Goal: Task Accomplishment & Management: Use online tool/utility

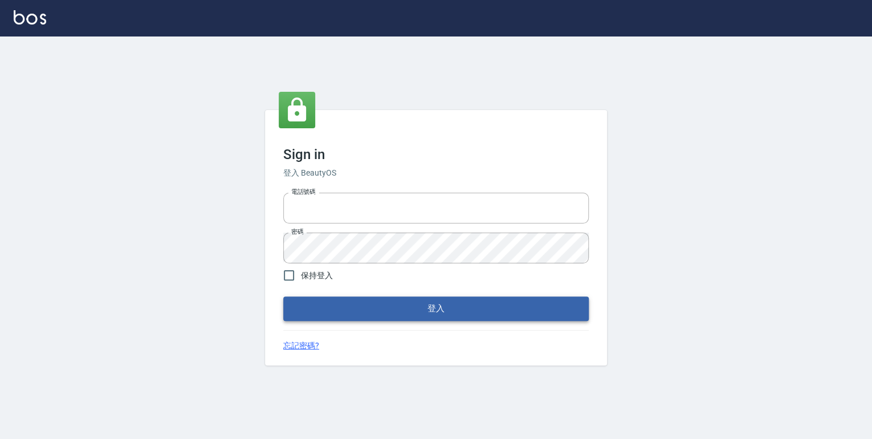
type input "0952331713"
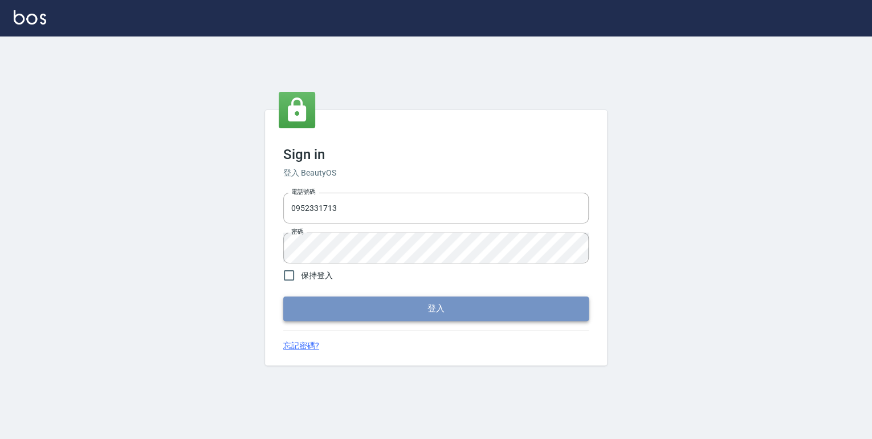
click at [433, 315] on button "登入" at bounding box center [435, 308] width 305 height 24
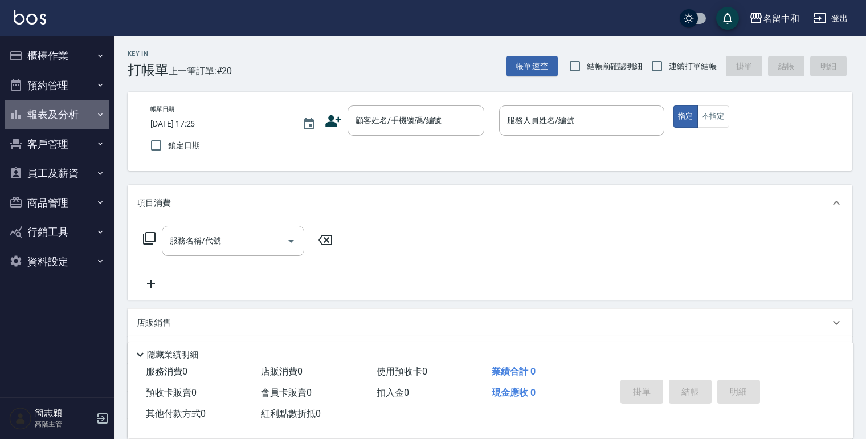
click at [99, 112] on icon "button" at bounding box center [100, 114] width 9 height 9
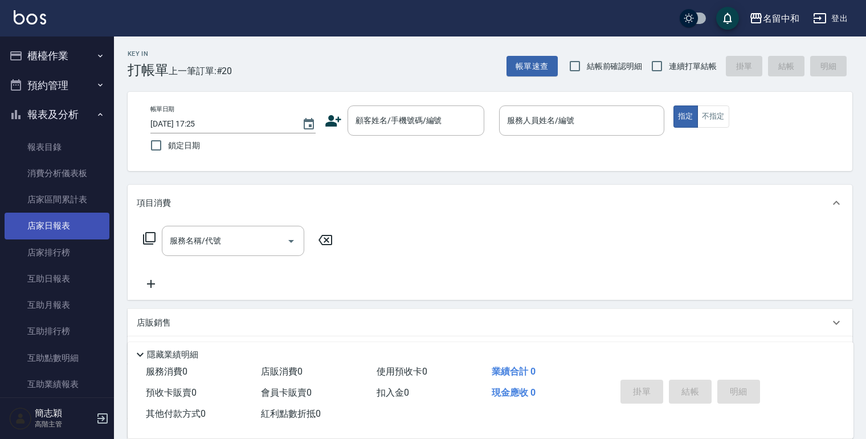
click at [54, 228] on link "店家日報表" at bounding box center [57, 226] width 105 height 26
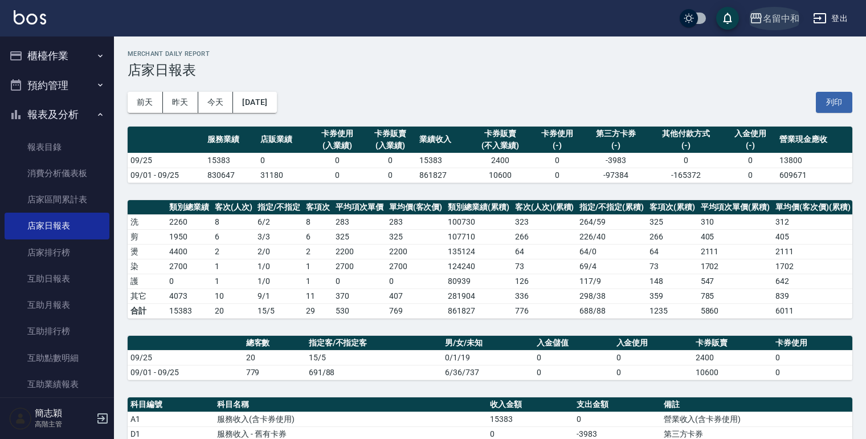
click at [756, 19] on icon "button" at bounding box center [756, 18] width 14 height 14
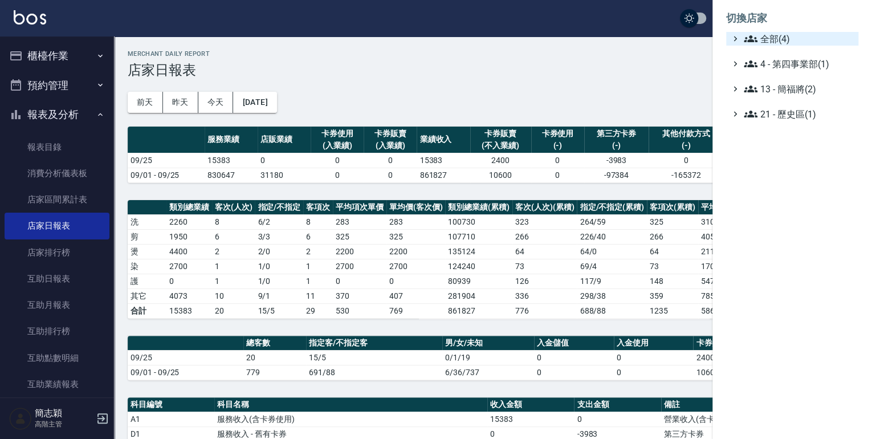
click at [752, 43] on icon at bounding box center [750, 39] width 14 height 14
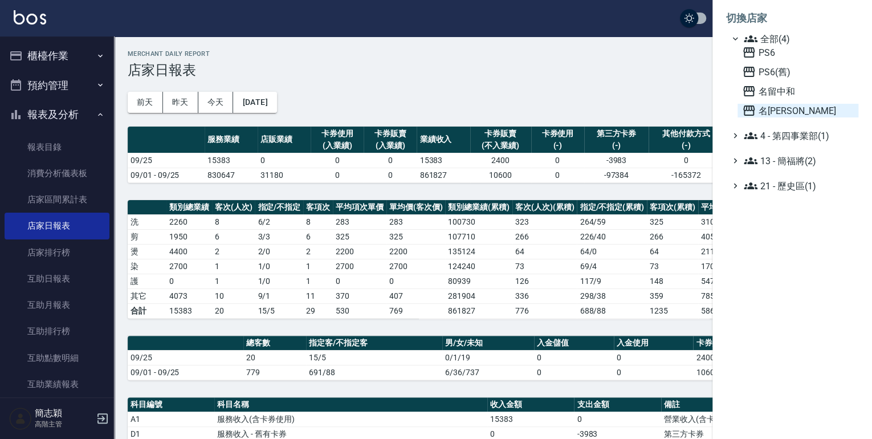
click at [748, 107] on icon at bounding box center [748, 110] width 11 height 10
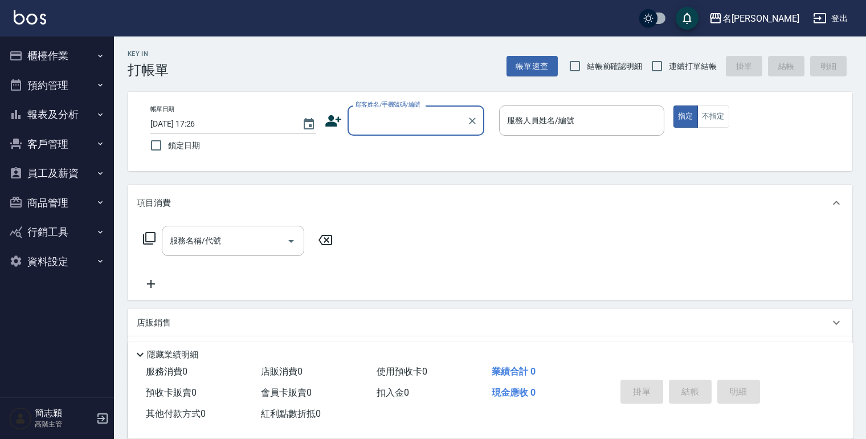
click at [100, 113] on icon "button" at bounding box center [100, 114] width 9 height 9
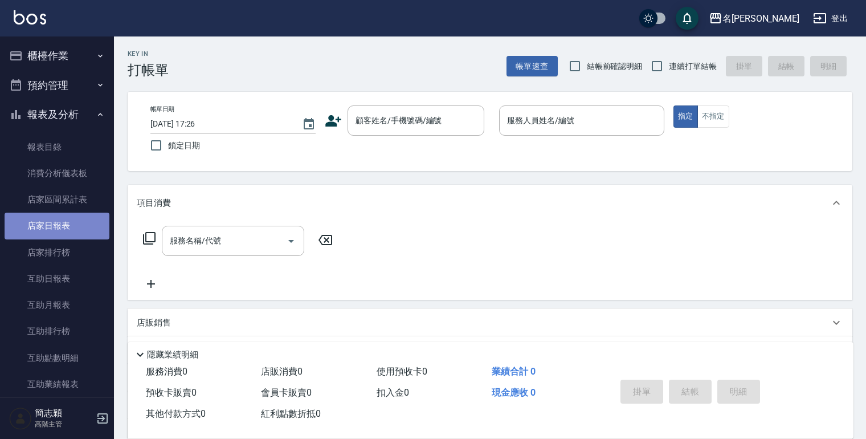
click at [67, 224] on link "店家日報表" at bounding box center [57, 226] width 105 height 26
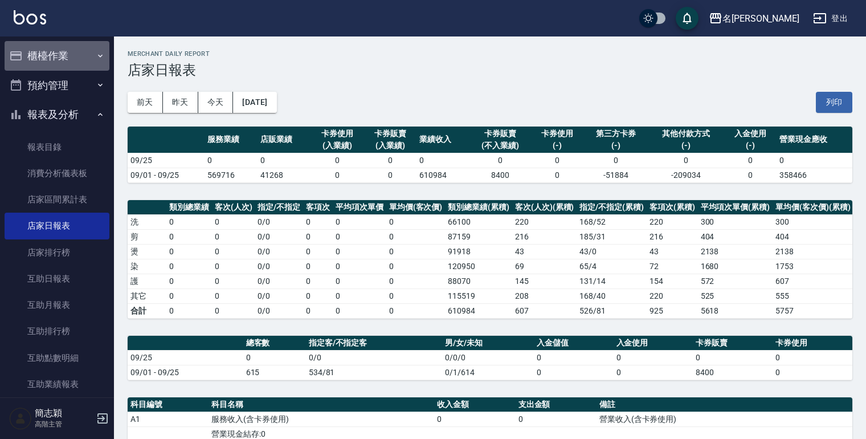
click at [96, 54] on icon "button" at bounding box center [100, 55] width 9 height 9
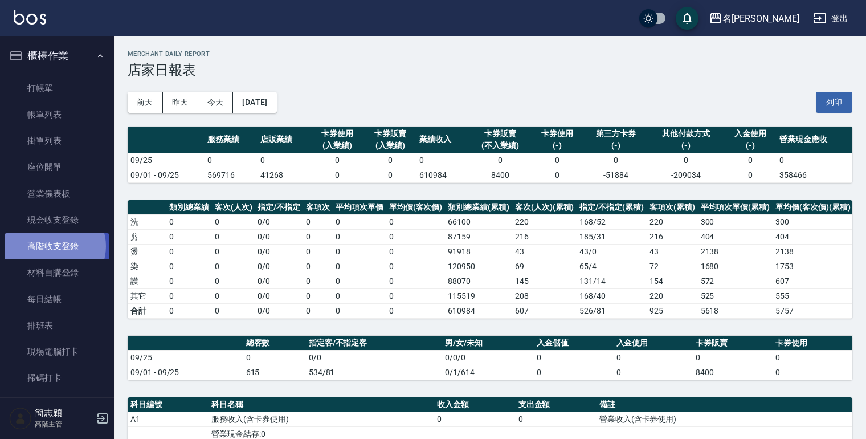
click at [54, 246] on link "高階收支登錄" at bounding box center [57, 246] width 105 height 26
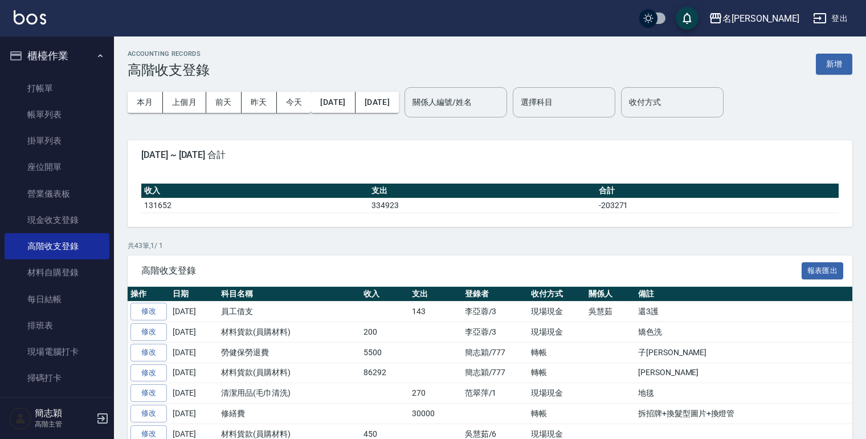
click at [833, 58] on button "新增" at bounding box center [834, 64] width 36 height 21
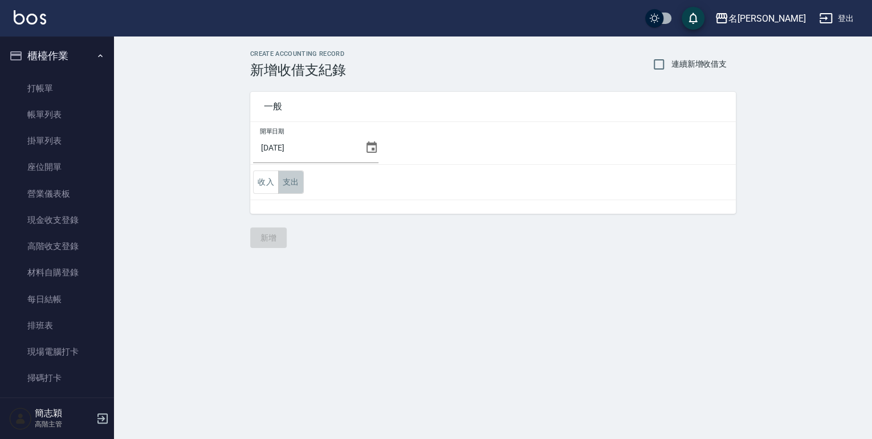
click at [293, 180] on button "支出" at bounding box center [291, 181] width 26 height 23
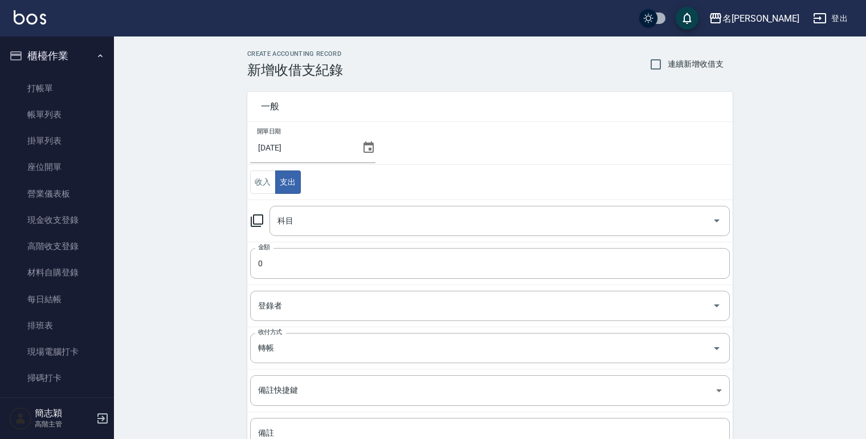
click at [255, 222] on icon at bounding box center [257, 221] width 14 height 14
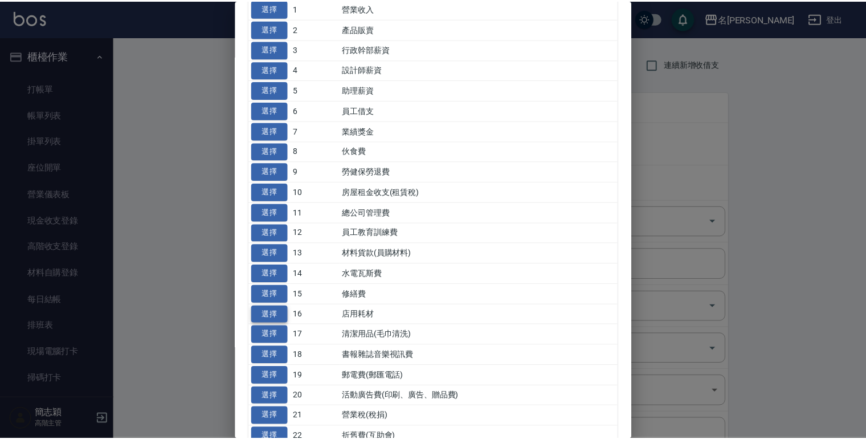
scroll to position [91, 0]
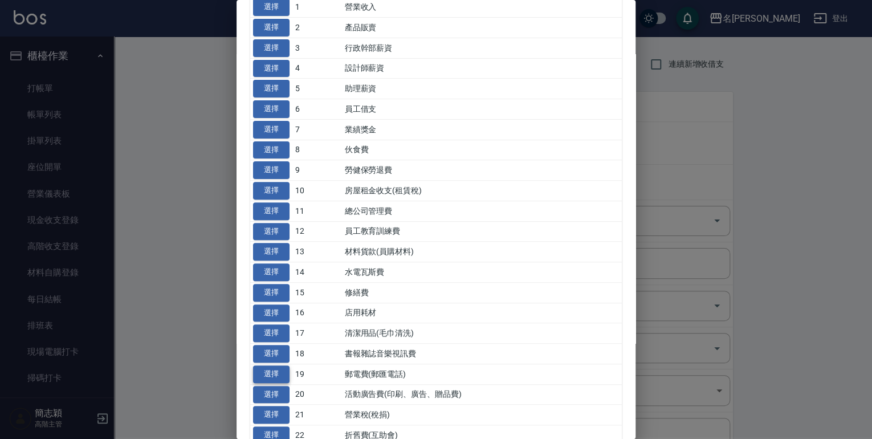
click at [264, 367] on button "選擇" at bounding box center [271, 374] width 36 height 18
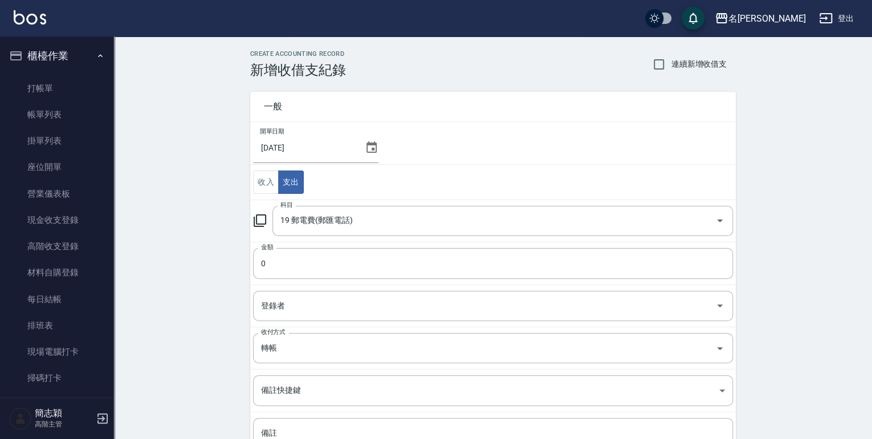
type input "19 郵電費(郵匯電話)"
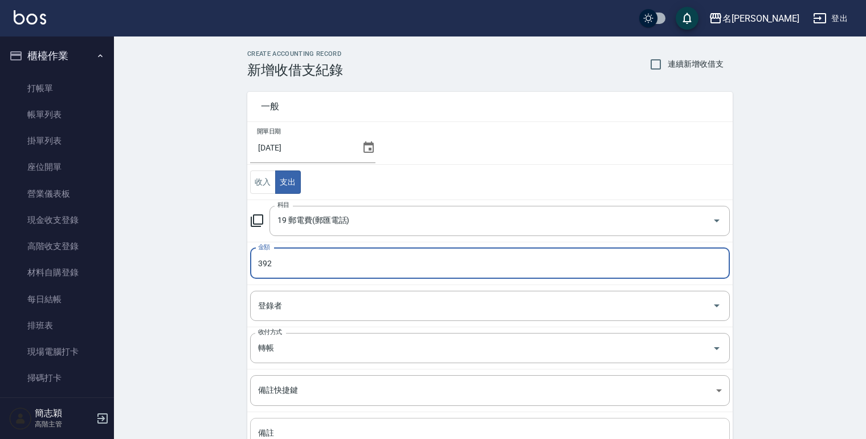
type input "392"
click at [322, 428] on textarea "備註" at bounding box center [490, 446] width 464 height 39
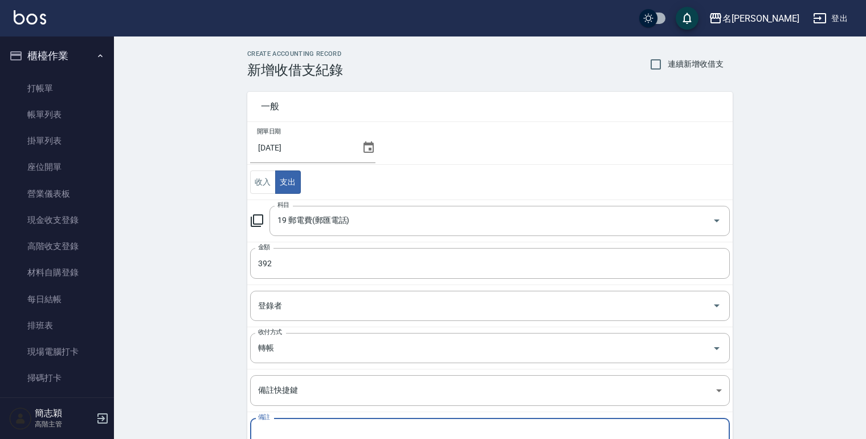
scroll to position [103, 0]
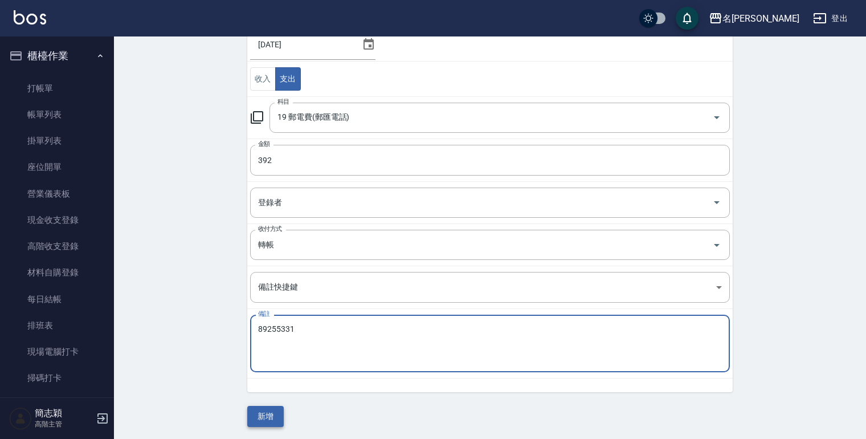
type textarea "89255331"
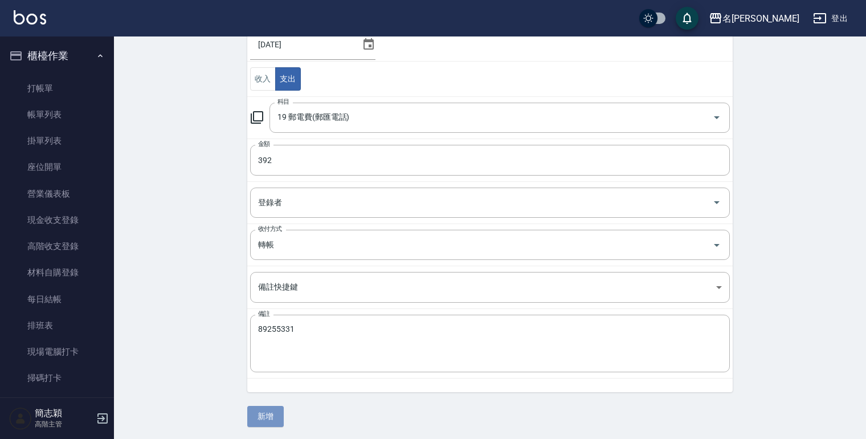
click at [260, 415] on button "新增" at bounding box center [265, 416] width 36 height 21
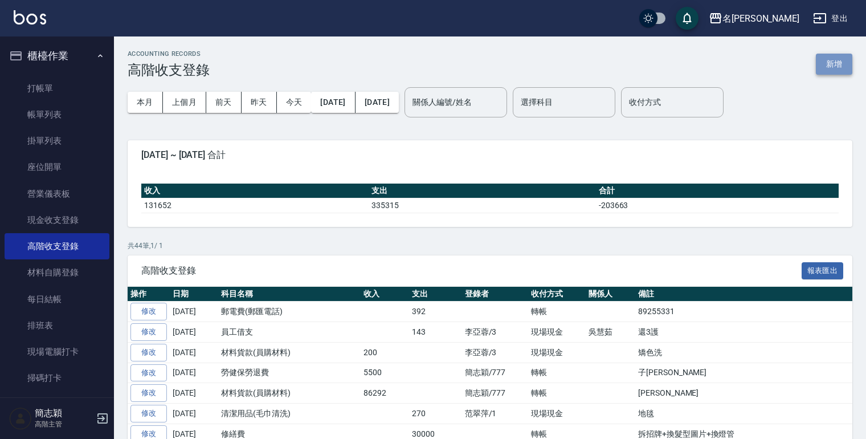
click at [836, 64] on button "新增" at bounding box center [834, 64] width 36 height 21
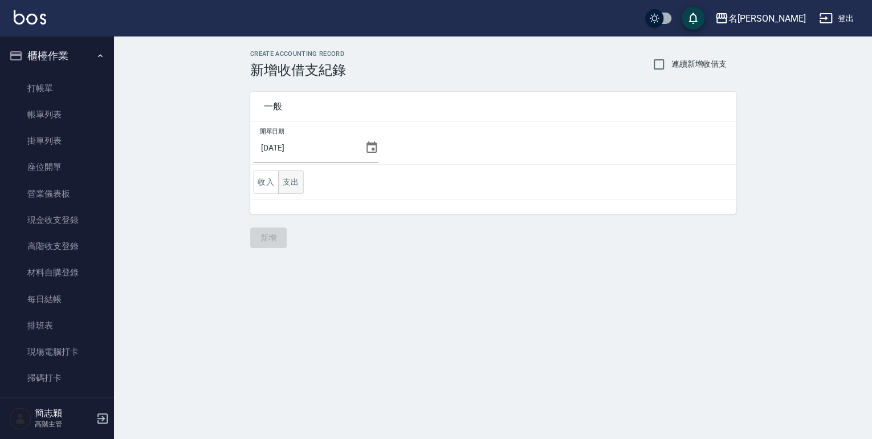
click at [288, 184] on button "支出" at bounding box center [291, 181] width 26 height 23
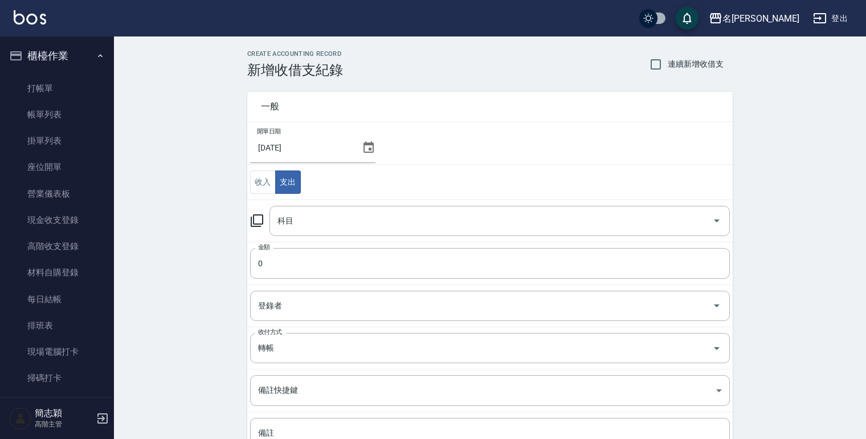
click at [258, 219] on icon at bounding box center [257, 221] width 14 height 14
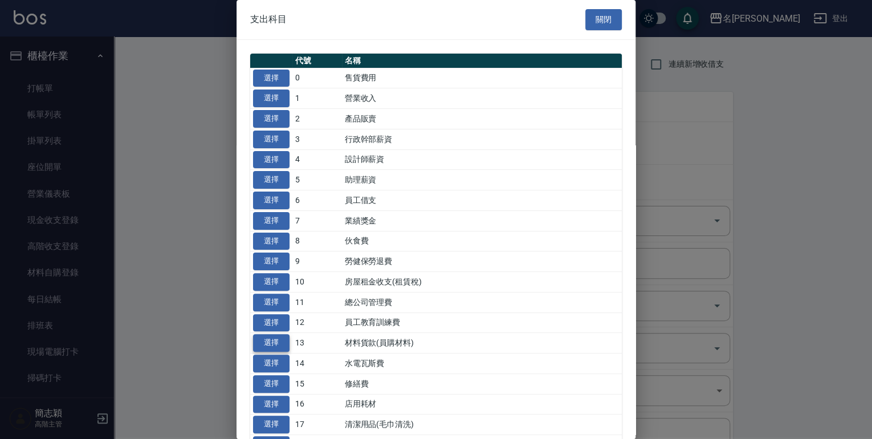
click at [264, 340] on button "選擇" at bounding box center [271, 343] width 36 height 18
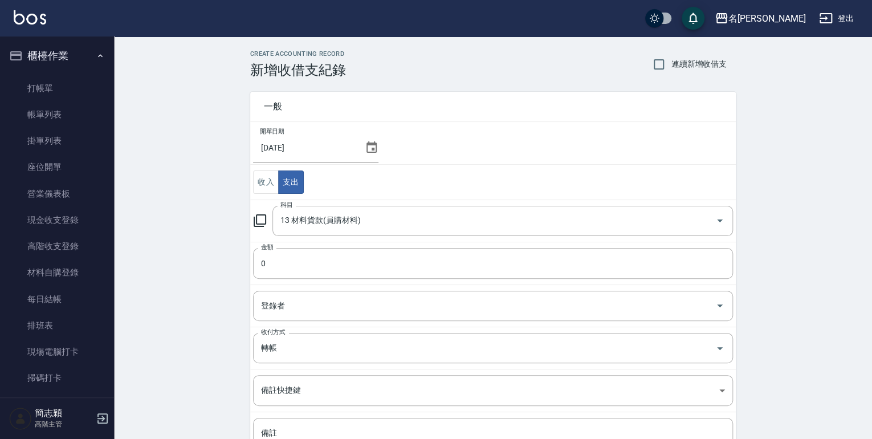
type input "13 材料貨款(員購材料)"
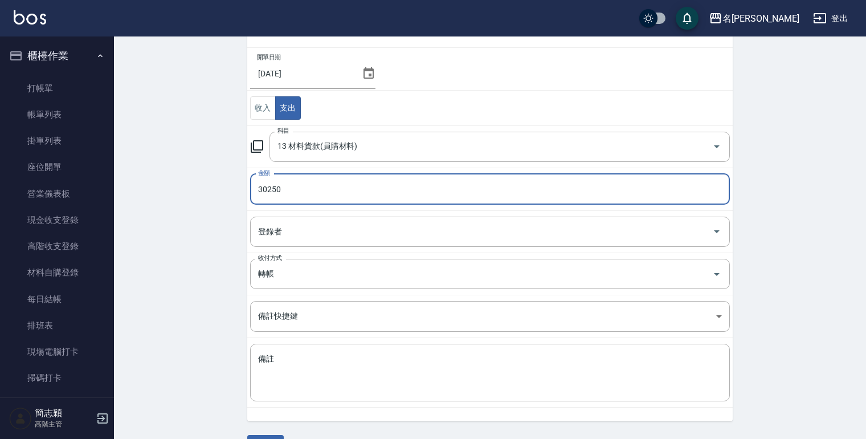
scroll to position [103, 0]
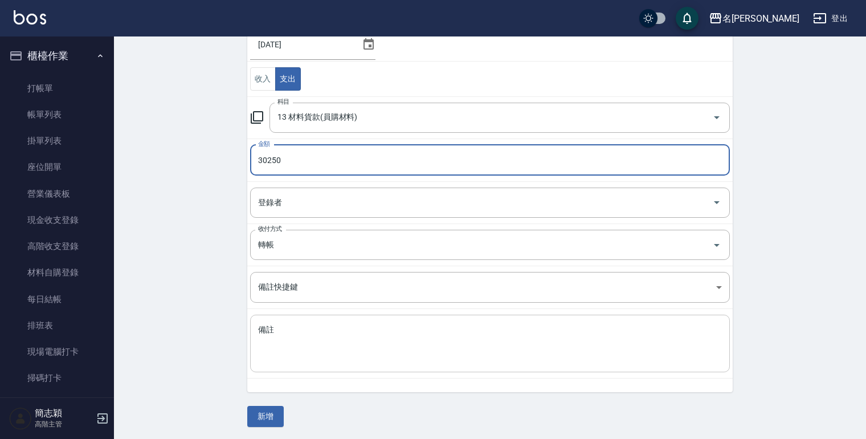
type input "30250"
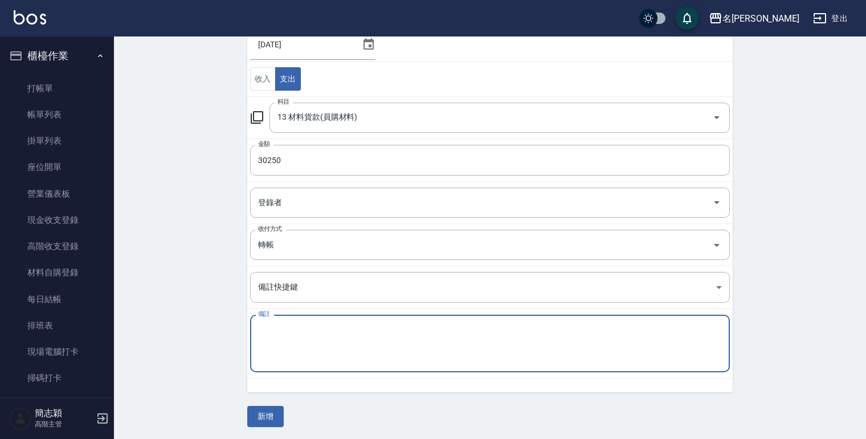
click at [267, 344] on textarea "備註" at bounding box center [490, 343] width 464 height 39
type textarea "8月份草本貨款費"
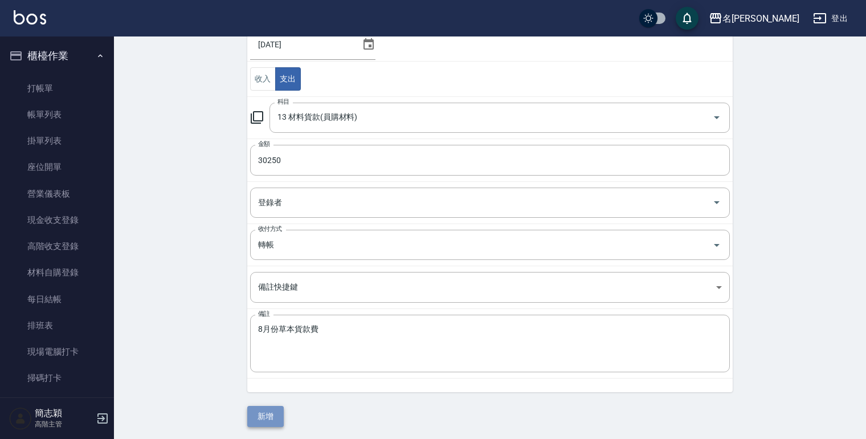
click at [273, 412] on button "新增" at bounding box center [265, 416] width 36 height 21
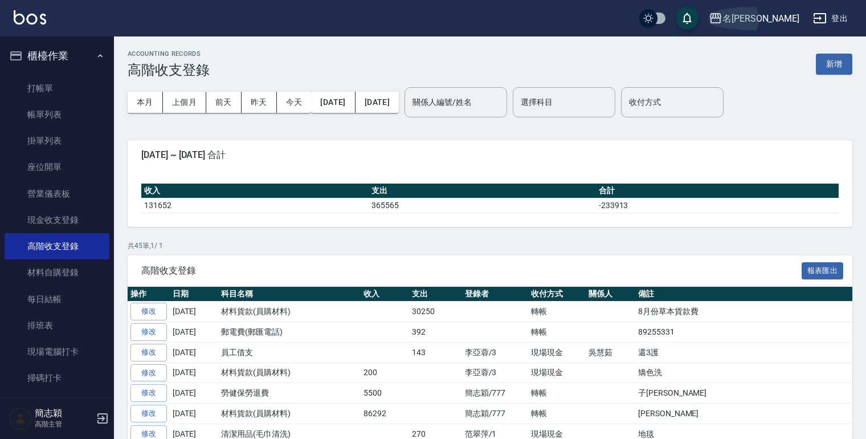
click at [722, 17] on icon "button" at bounding box center [716, 18] width 14 height 14
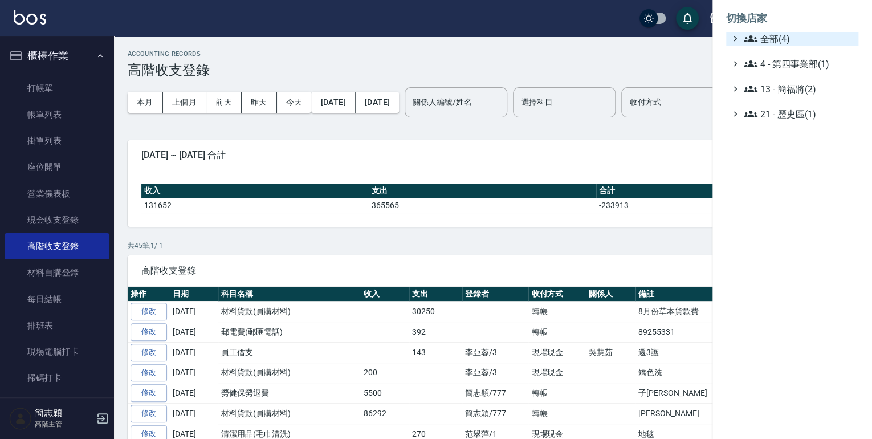
click at [749, 36] on icon at bounding box center [750, 38] width 14 height 7
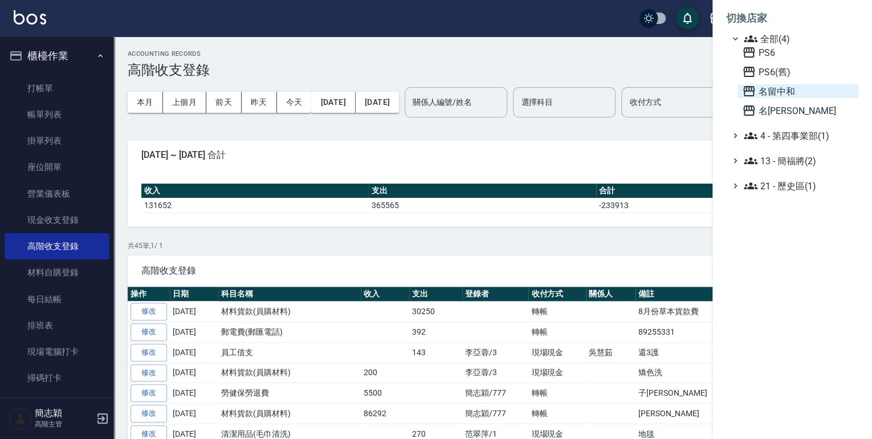
click at [749, 87] on icon at bounding box center [748, 91] width 11 height 10
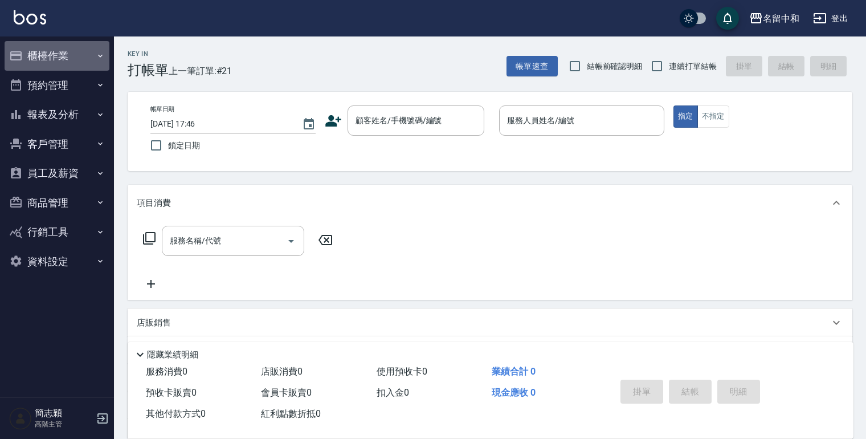
click at [102, 55] on icon "button" at bounding box center [100, 55] width 9 height 9
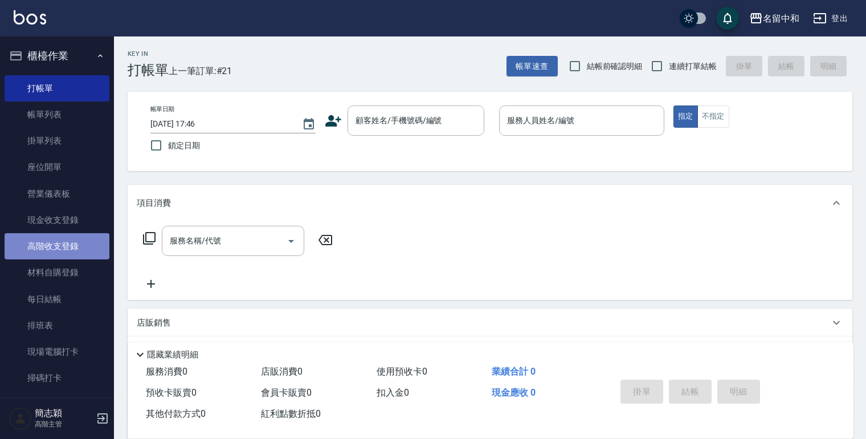
click at [65, 249] on link "高階收支登錄" at bounding box center [57, 246] width 105 height 26
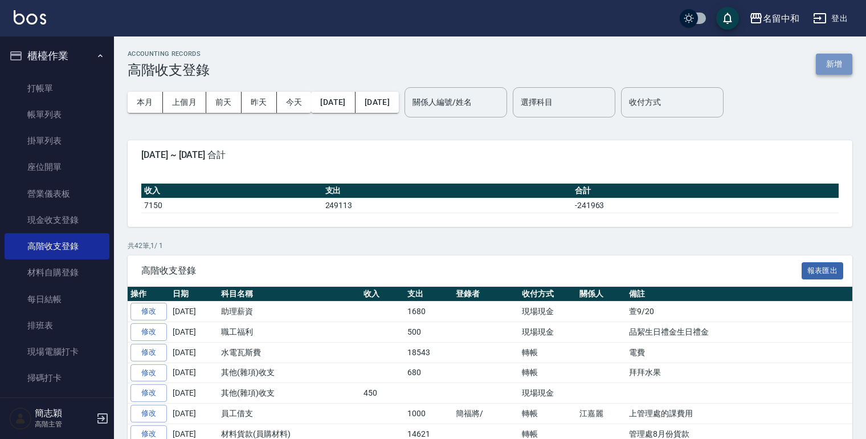
click at [824, 59] on button "新增" at bounding box center [834, 64] width 36 height 21
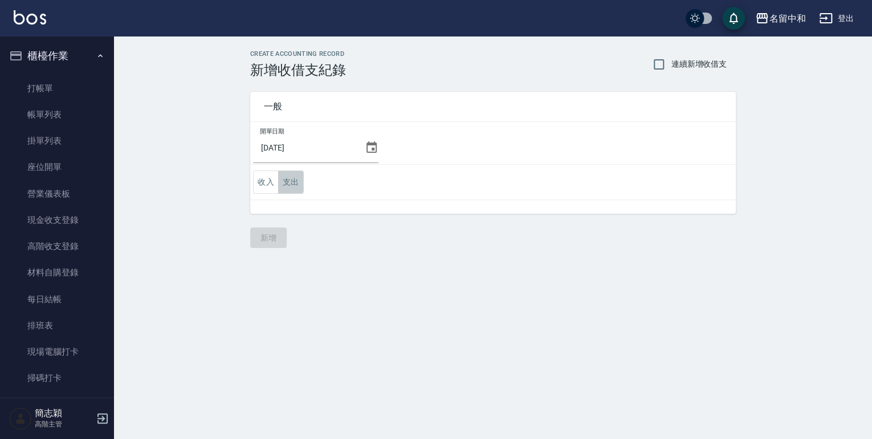
click at [285, 180] on button "支出" at bounding box center [291, 181] width 26 height 23
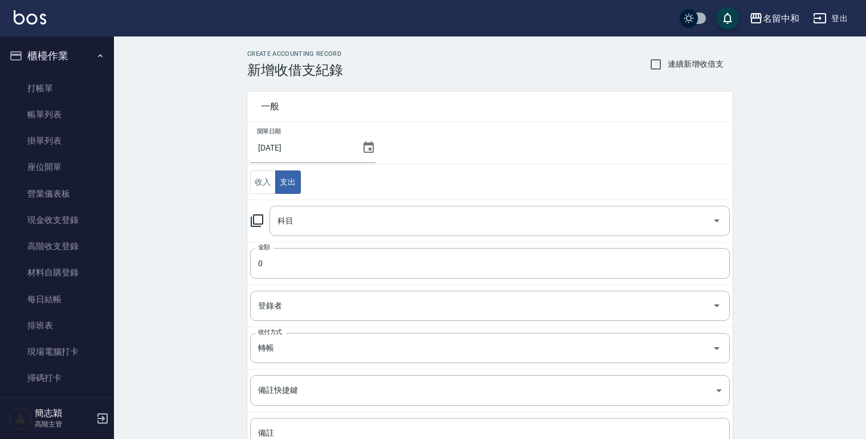
click at [255, 219] on icon at bounding box center [257, 221] width 14 height 14
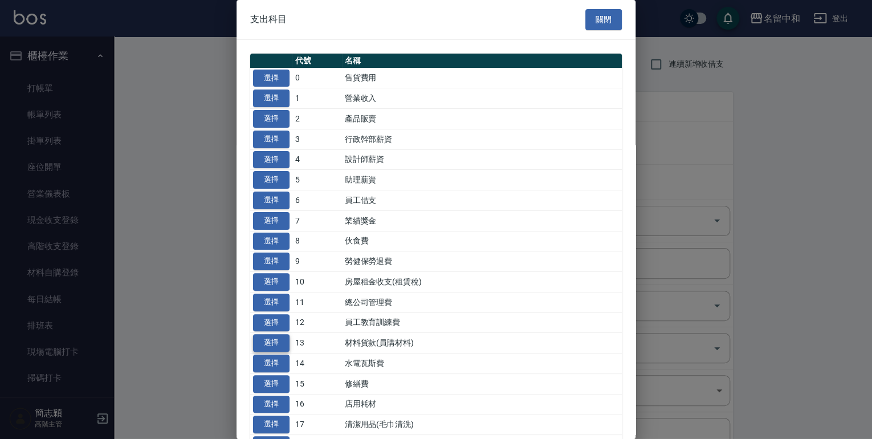
click at [267, 341] on button "選擇" at bounding box center [271, 343] width 36 height 18
type input "13 材料貨款(員購材料)"
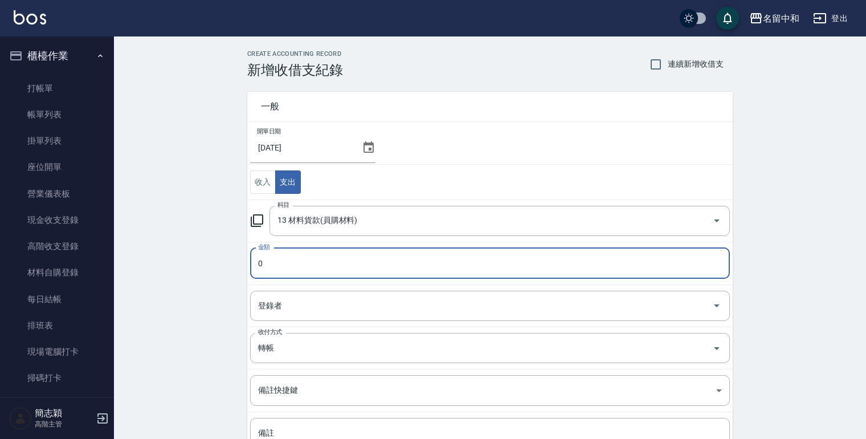
click at [257, 270] on input "0" at bounding box center [490, 263] width 480 height 31
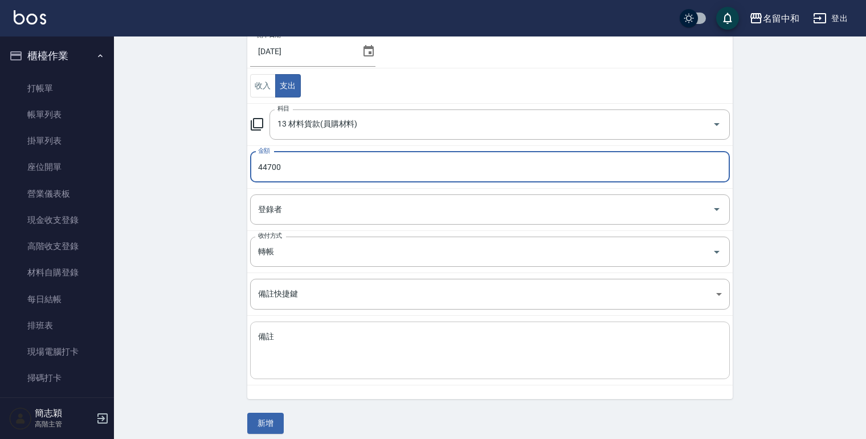
scroll to position [103, 0]
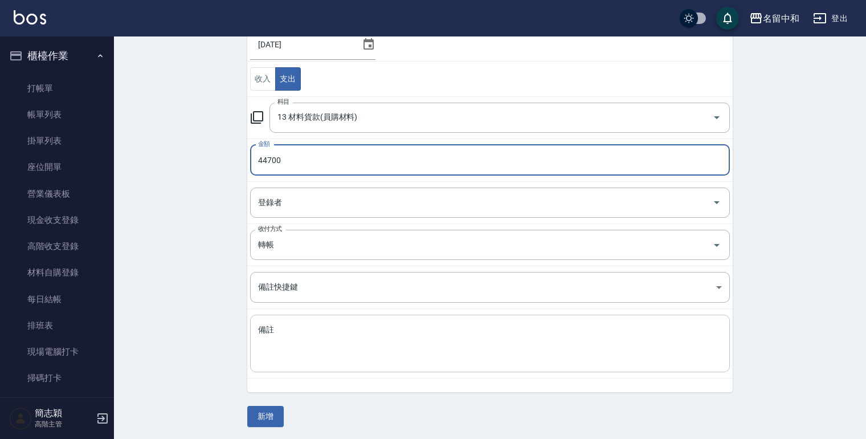
type input "44700"
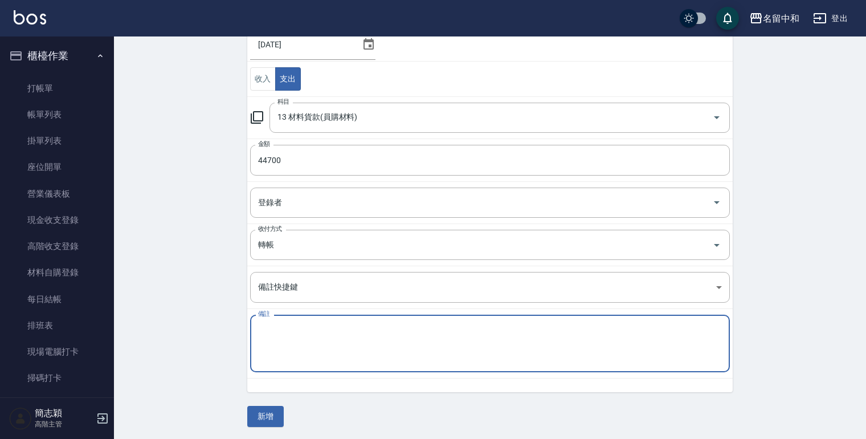
click at [279, 344] on textarea "備註" at bounding box center [490, 343] width 464 height 39
type textarea "8月份草本貨款費"
click at [270, 415] on button "新增" at bounding box center [265, 416] width 36 height 21
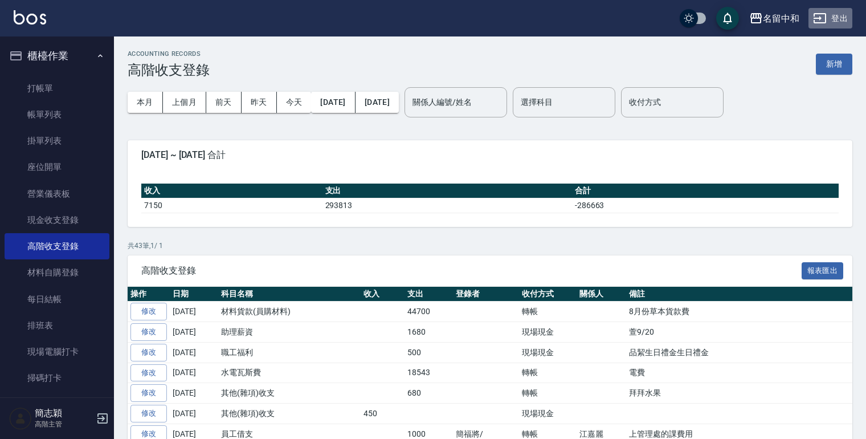
click at [836, 17] on button "登出" at bounding box center [830, 18] width 44 height 21
